Goal: Task Accomplishment & Management: Use online tool/utility

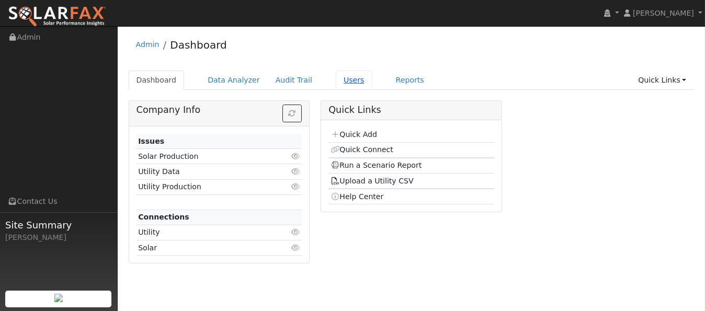
click at [342, 77] on link "Users" at bounding box center [354, 80] width 37 height 19
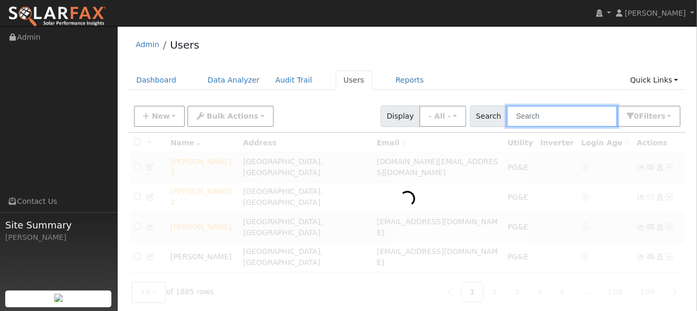
click at [543, 117] on input "text" at bounding box center [562, 116] width 111 height 21
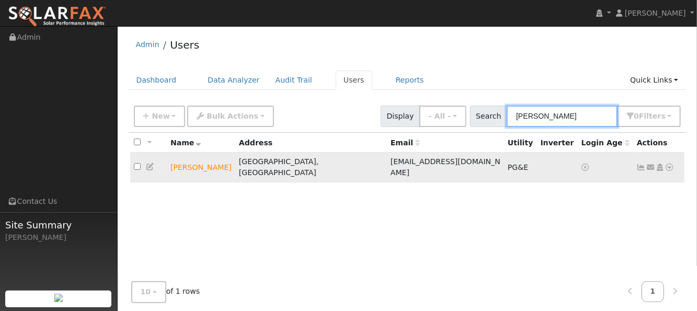
type input "[PERSON_NAME]"
click at [669, 164] on icon at bounding box center [669, 167] width 9 height 7
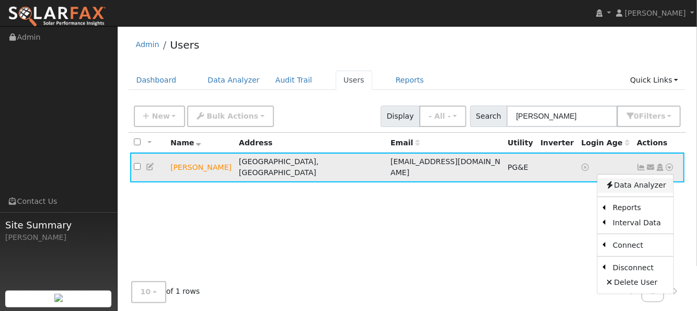
click at [652, 181] on link "Data Analyzer" at bounding box center [636, 185] width 76 height 15
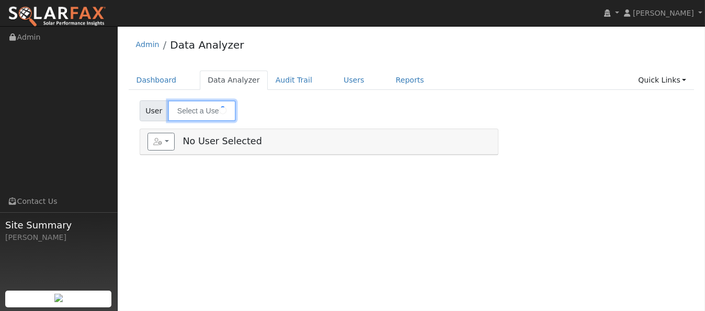
type input "[PERSON_NAME]"
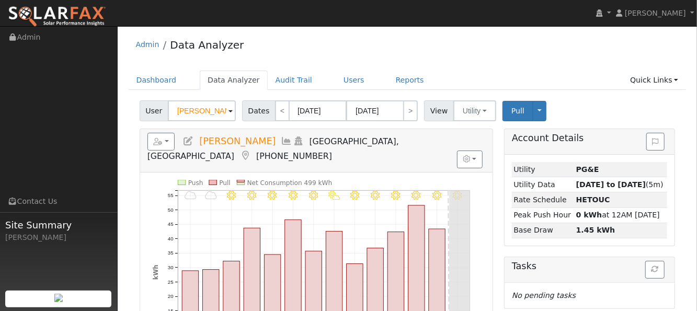
click at [281, 138] on icon at bounding box center [287, 140] width 12 height 9
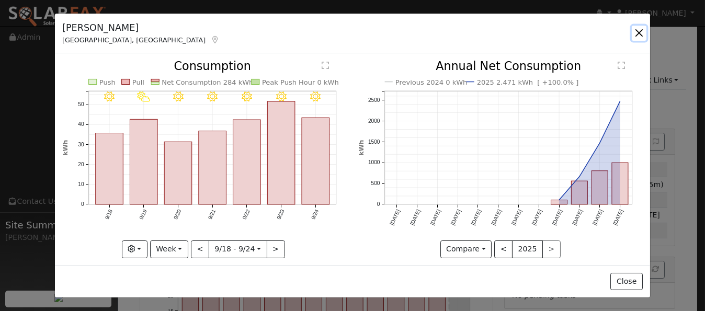
click at [639, 33] on button "button" at bounding box center [639, 33] width 15 height 15
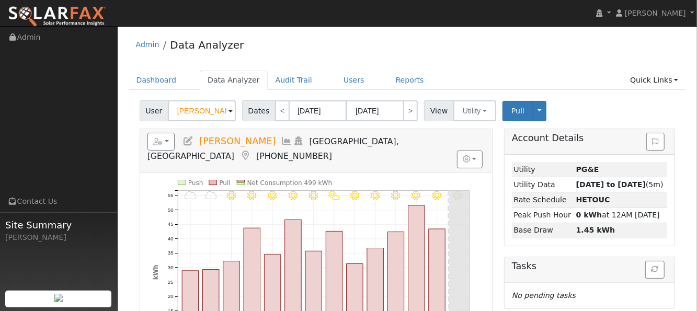
scroll to position [70, 0]
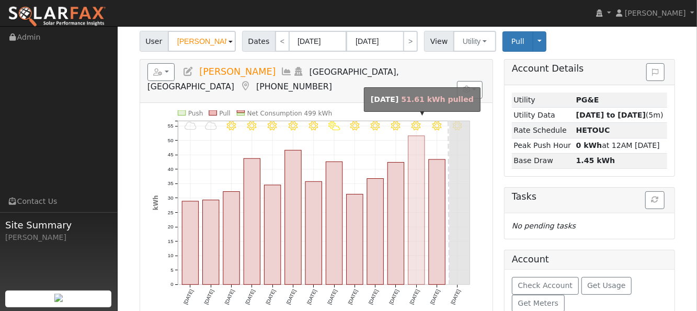
click at [415, 243] on rect "onclick=""" at bounding box center [416, 210] width 16 height 148
type input "09/23/2025"
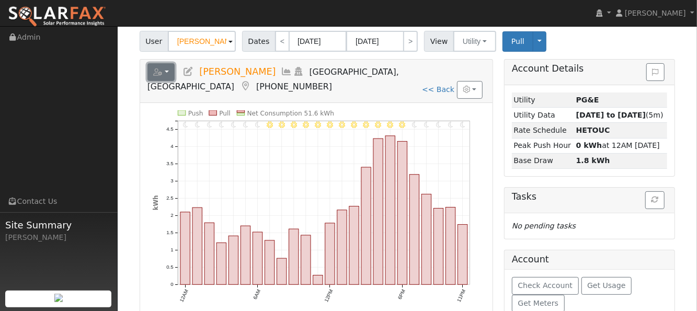
click at [166, 72] on button "button" at bounding box center [161, 72] width 28 height 18
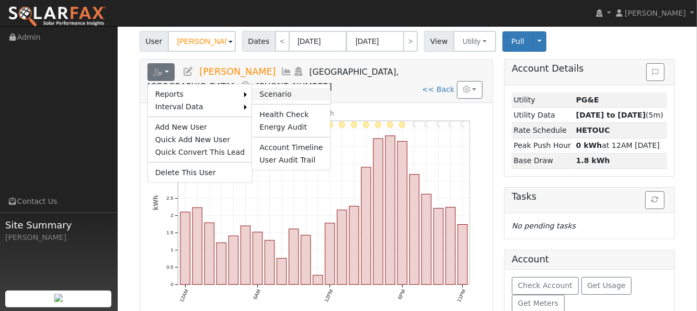
click at [288, 90] on link "Scenario" at bounding box center [291, 94] width 78 height 13
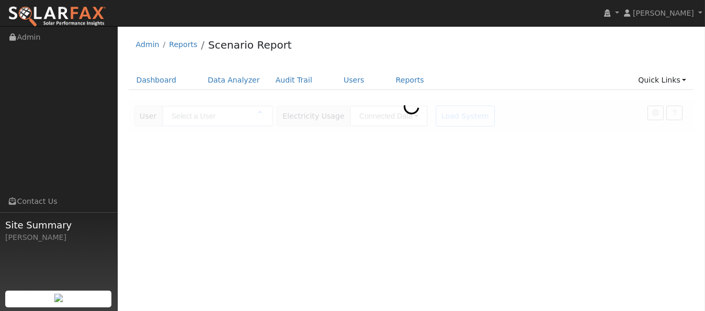
type input "[PERSON_NAME]"
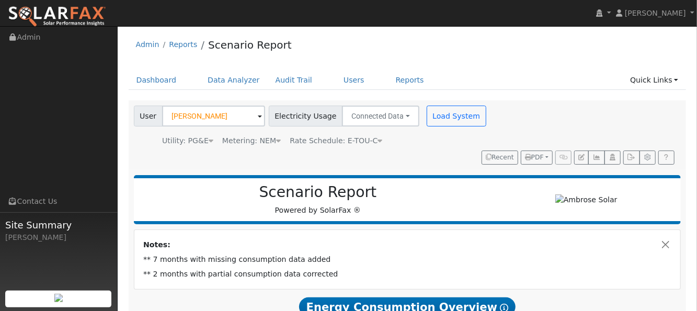
type input "14428"
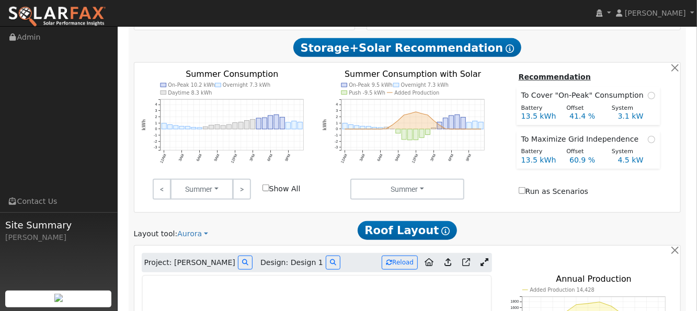
scroll to position [488, 0]
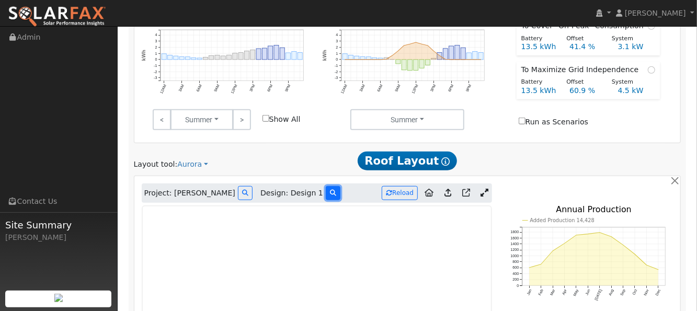
click at [330, 190] on icon at bounding box center [333, 193] width 6 height 6
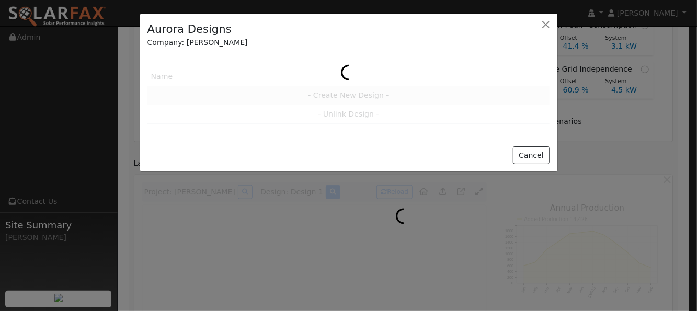
scroll to position [488, 0]
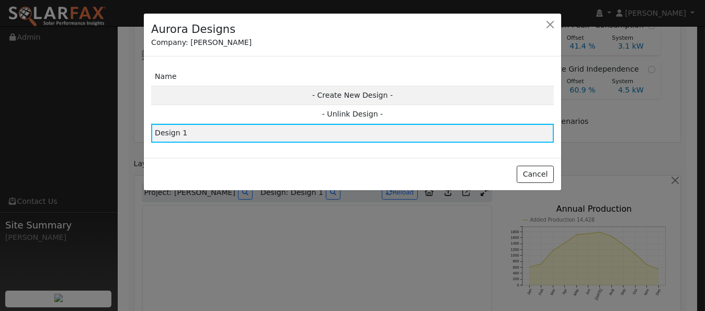
click at [267, 134] on td "Design 1" at bounding box center [352, 133] width 403 height 19
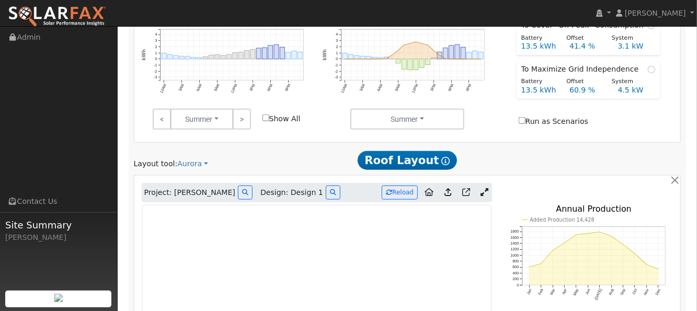
click at [449, 188] on icon at bounding box center [447, 192] width 7 height 8
click at [408, 186] on button "Reload" at bounding box center [400, 193] width 36 height 14
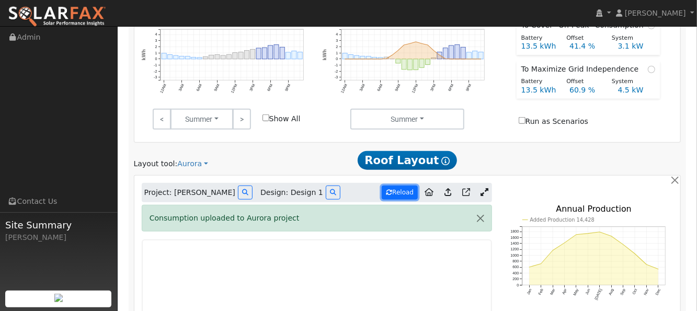
click at [412, 186] on button "Reload" at bounding box center [400, 193] width 36 height 14
click at [466, 188] on icon at bounding box center [466, 192] width 8 height 8
